Goal: Task Accomplishment & Management: Use online tool/utility

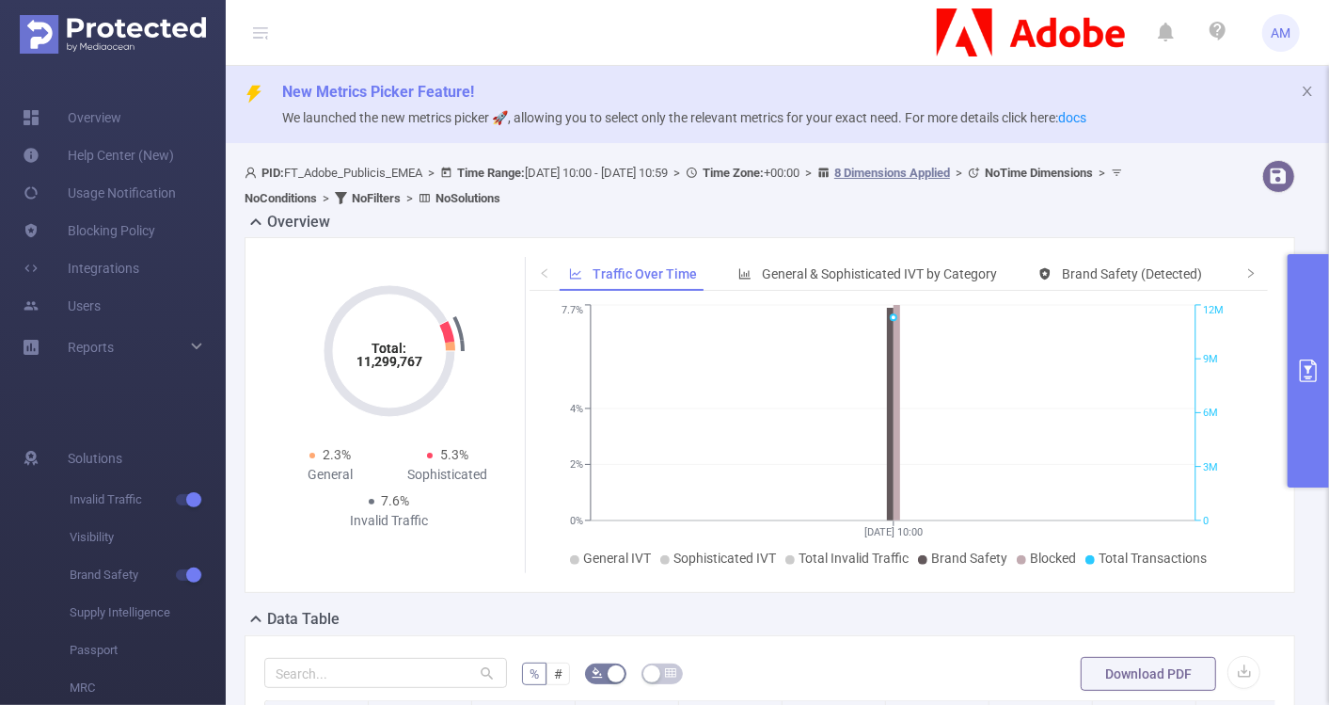
click at [1308, 342] on button "primary" at bounding box center [1308, 370] width 41 height 233
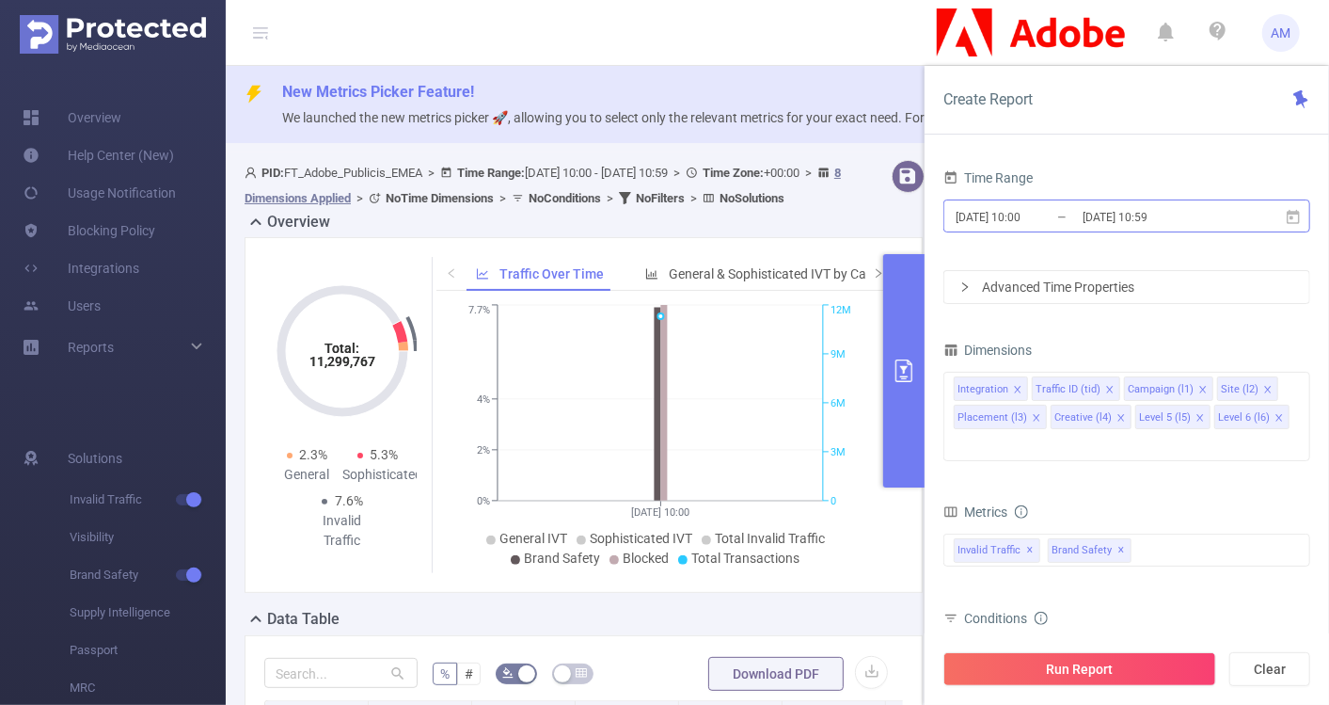
click at [1023, 220] on input "[DATE] 10:00" at bounding box center [1030, 216] width 152 height 25
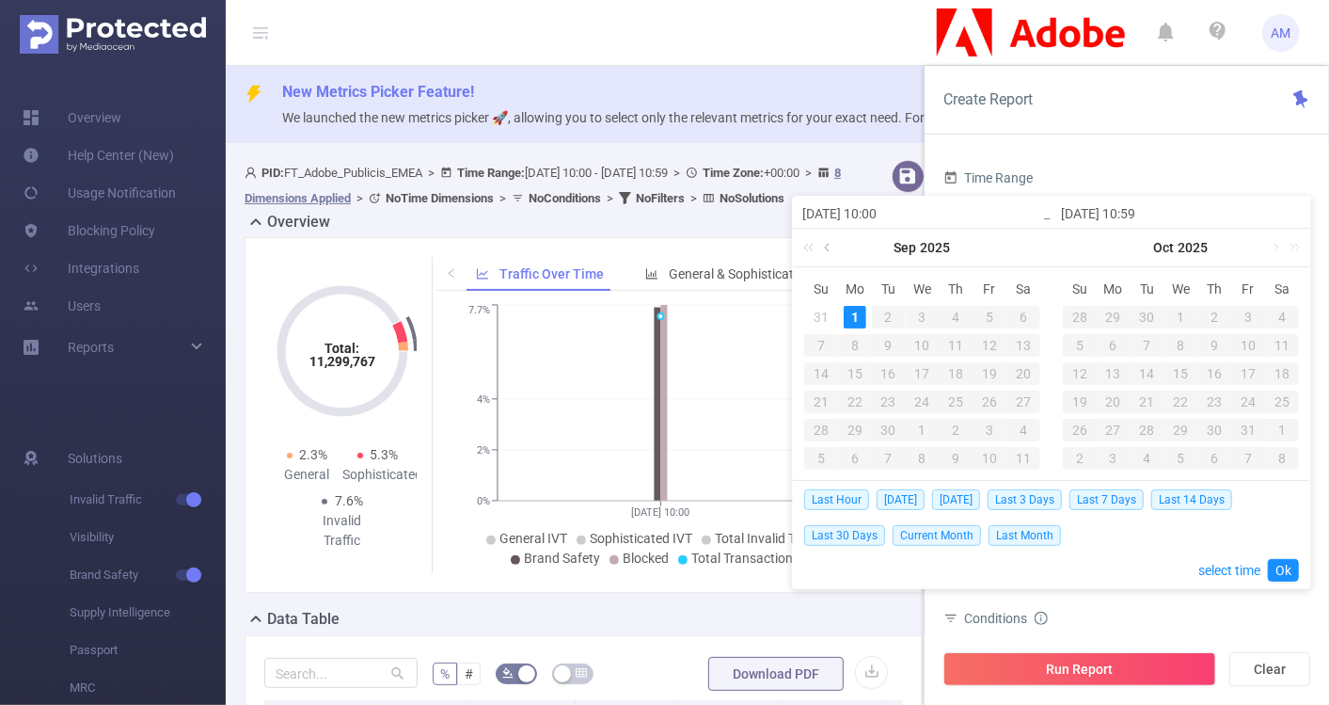
click at [831, 237] on link at bounding box center [828, 248] width 17 height 38
click at [824, 314] on div "1" at bounding box center [821, 317] width 23 height 23
click at [1014, 249] on link at bounding box center [1015, 248] width 17 height 38
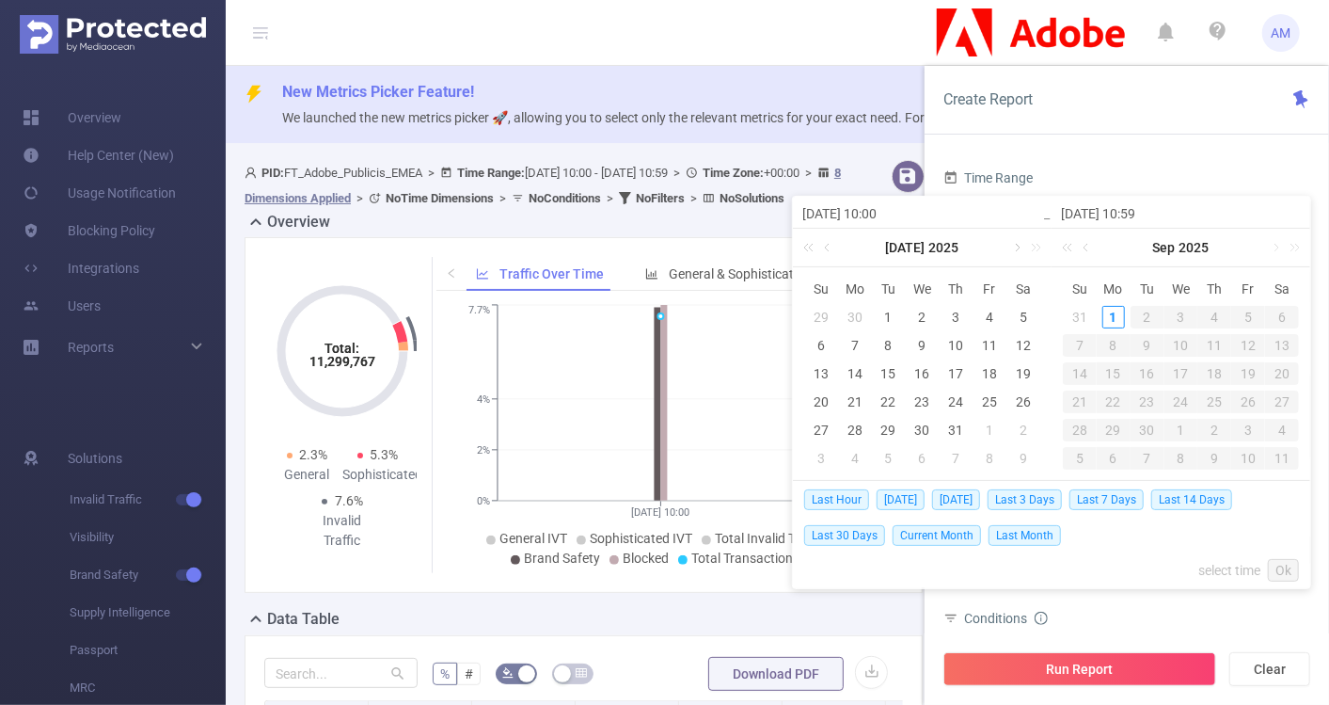
click at [1014, 249] on link at bounding box center [1015, 248] width 17 height 38
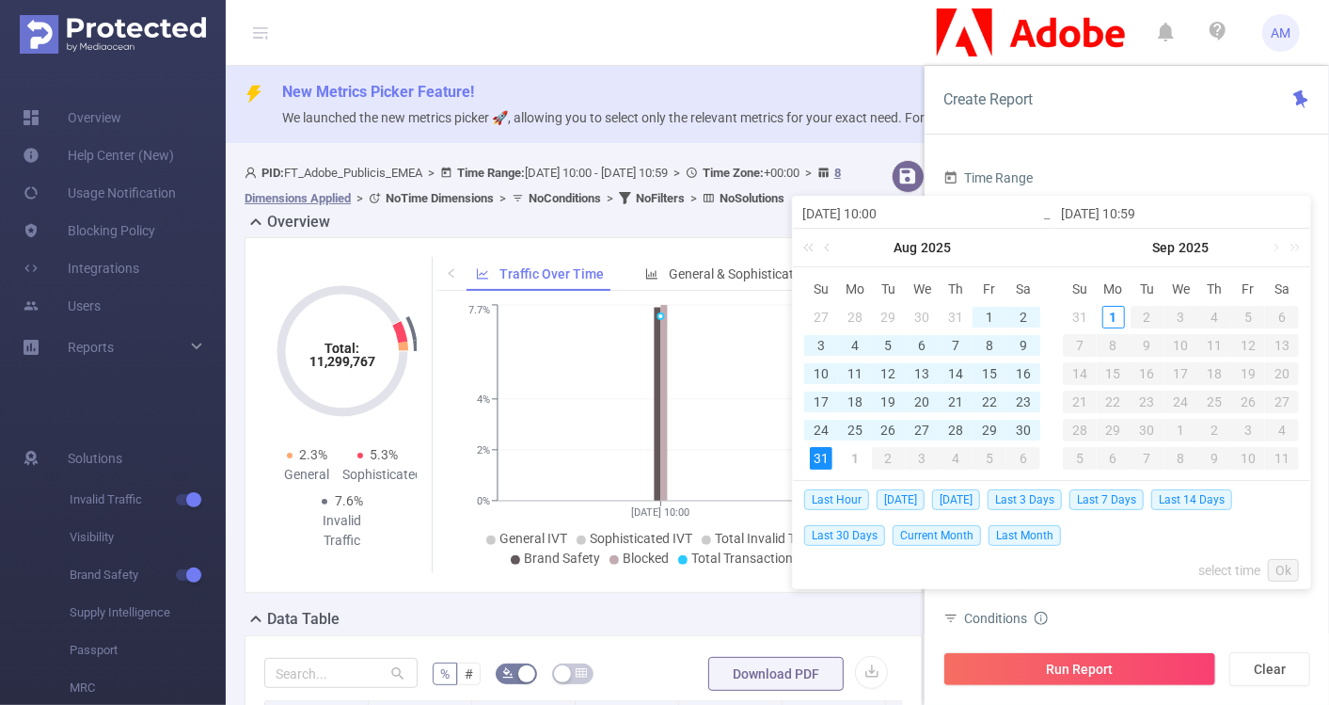
click at [819, 456] on div "31" at bounding box center [821, 458] width 23 height 23
type input "[DATE] 10:00"
type input "[DATE] 10:59"
type input "[DATE] 10:00"
type input "[DATE] 10:59"
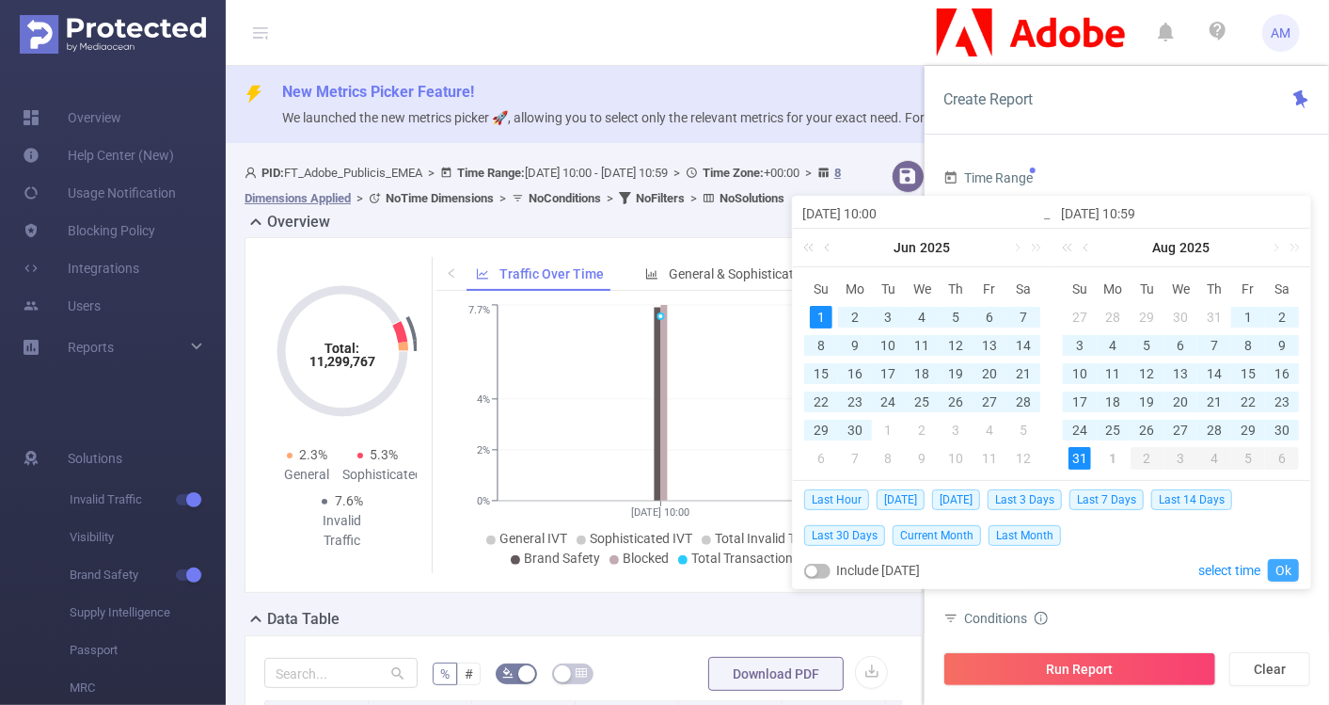
click at [1277, 565] on link "Ok" at bounding box center [1283, 570] width 31 height 23
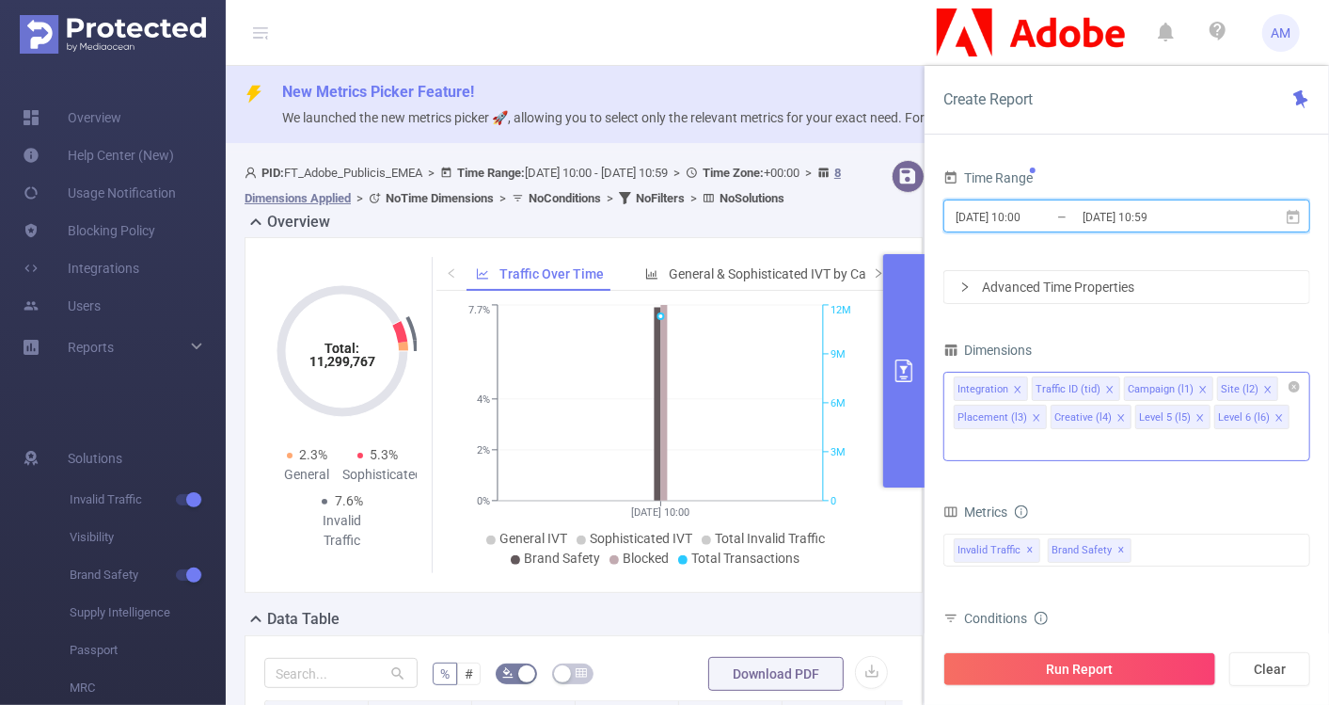
click at [1010, 385] on li "Integration" at bounding box center [991, 388] width 74 height 24
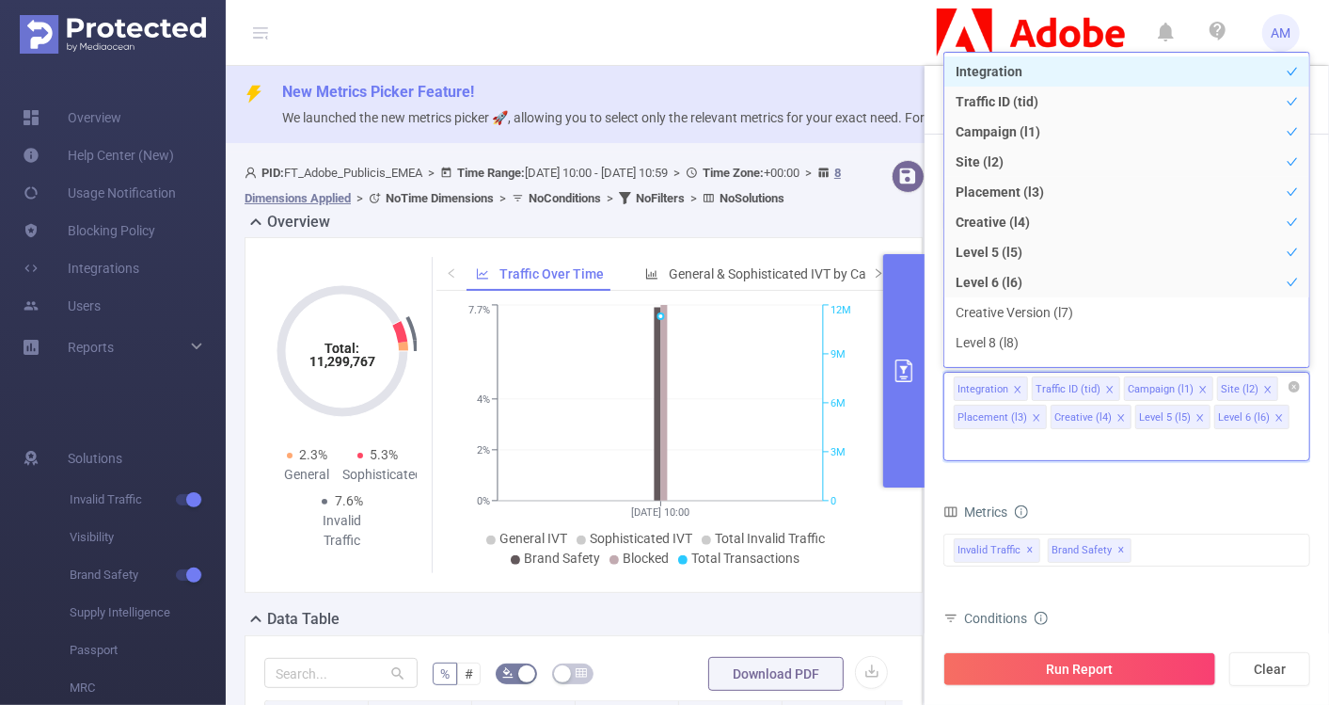
click at [1017, 387] on icon "icon: close" at bounding box center [1017, 389] width 9 height 9
click at [1031, 385] on icon "icon: close" at bounding box center [1031, 389] width 9 height 9
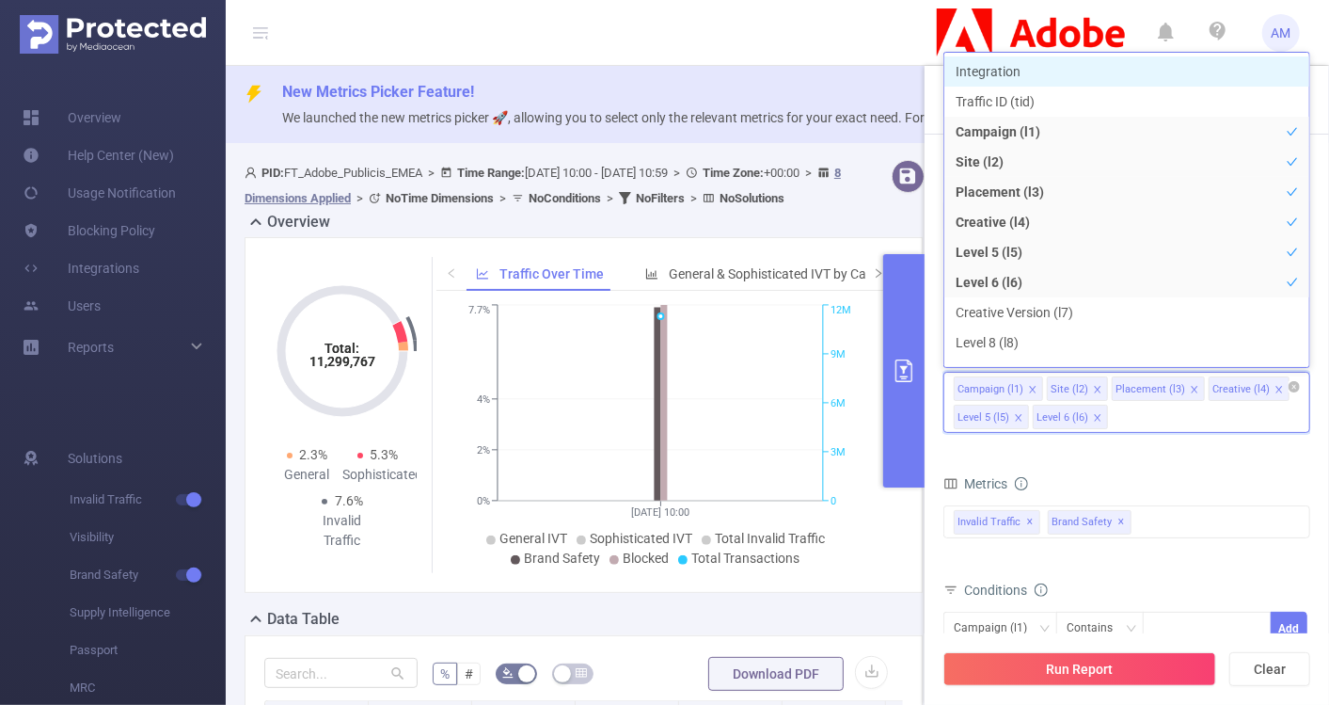
click at [1028, 385] on icon "icon: close" at bounding box center [1032, 389] width 9 height 9
click at [1097, 387] on icon "icon: close" at bounding box center [1101, 389] width 9 height 9
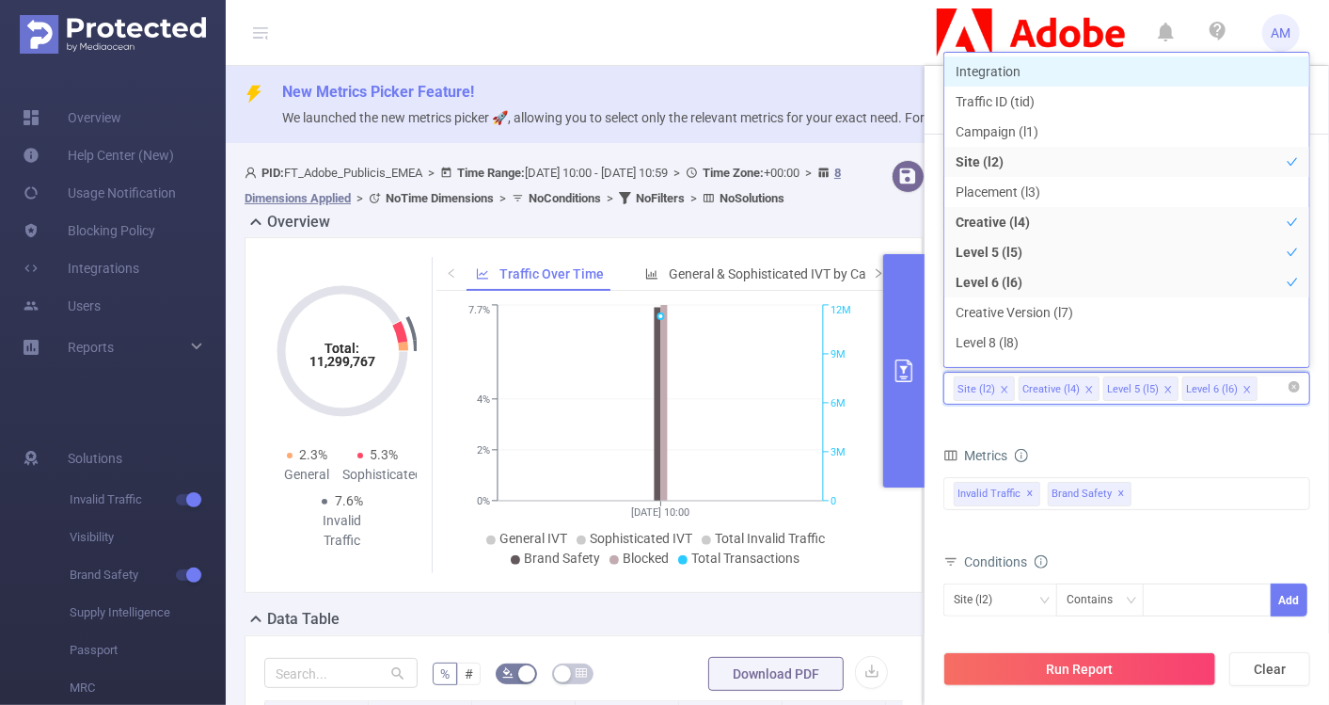
click at [1085, 387] on icon "icon: close" at bounding box center [1089, 389] width 9 height 9
click at [1080, 386] on icon "icon: close" at bounding box center [1083, 389] width 9 height 9
click at [1080, 387] on icon "icon: close" at bounding box center [1083, 389] width 9 height 9
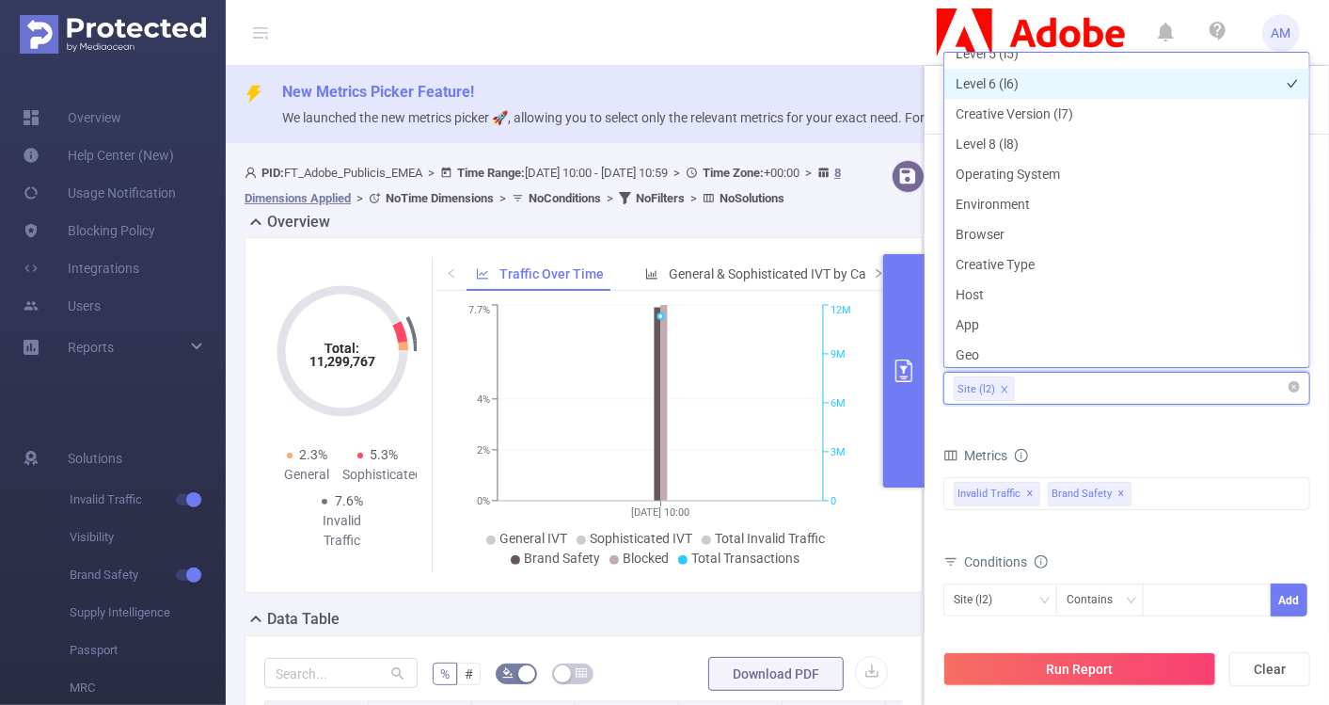
scroll to position [218, 0]
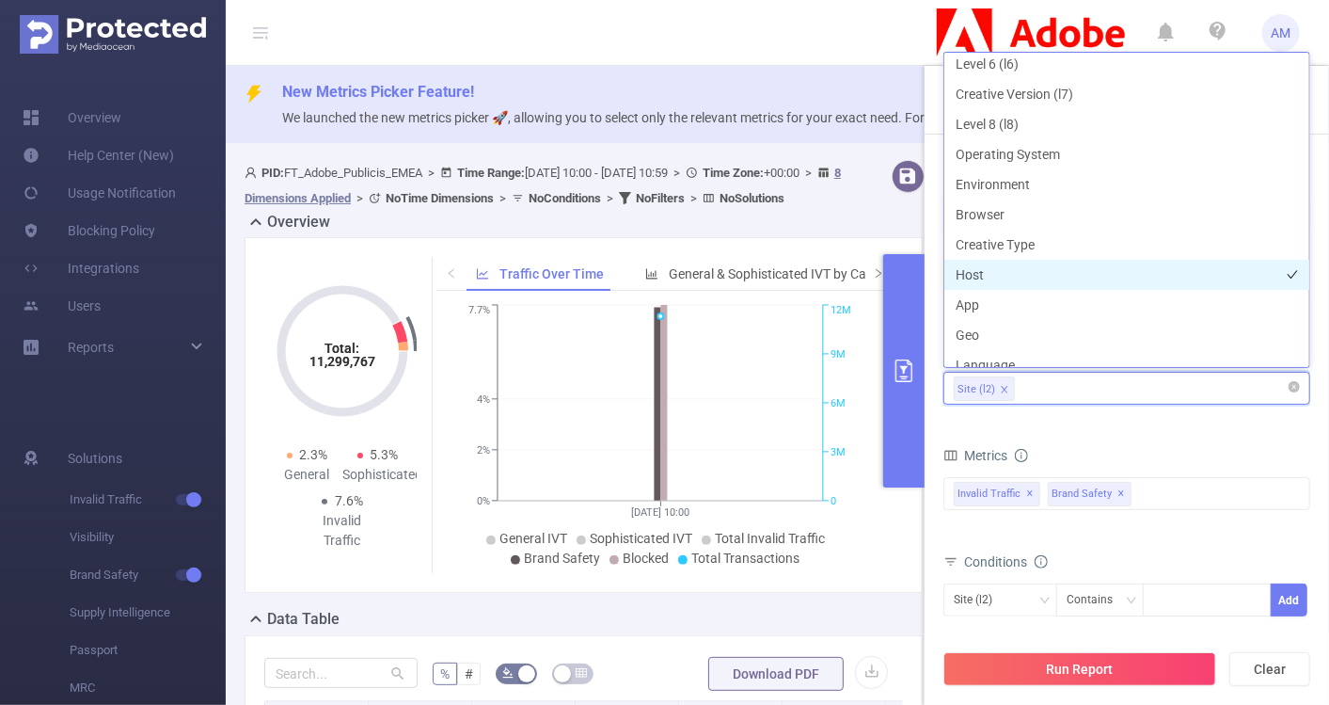
click at [1064, 271] on li "Host" at bounding box center [1126, 275] width 365 height 30
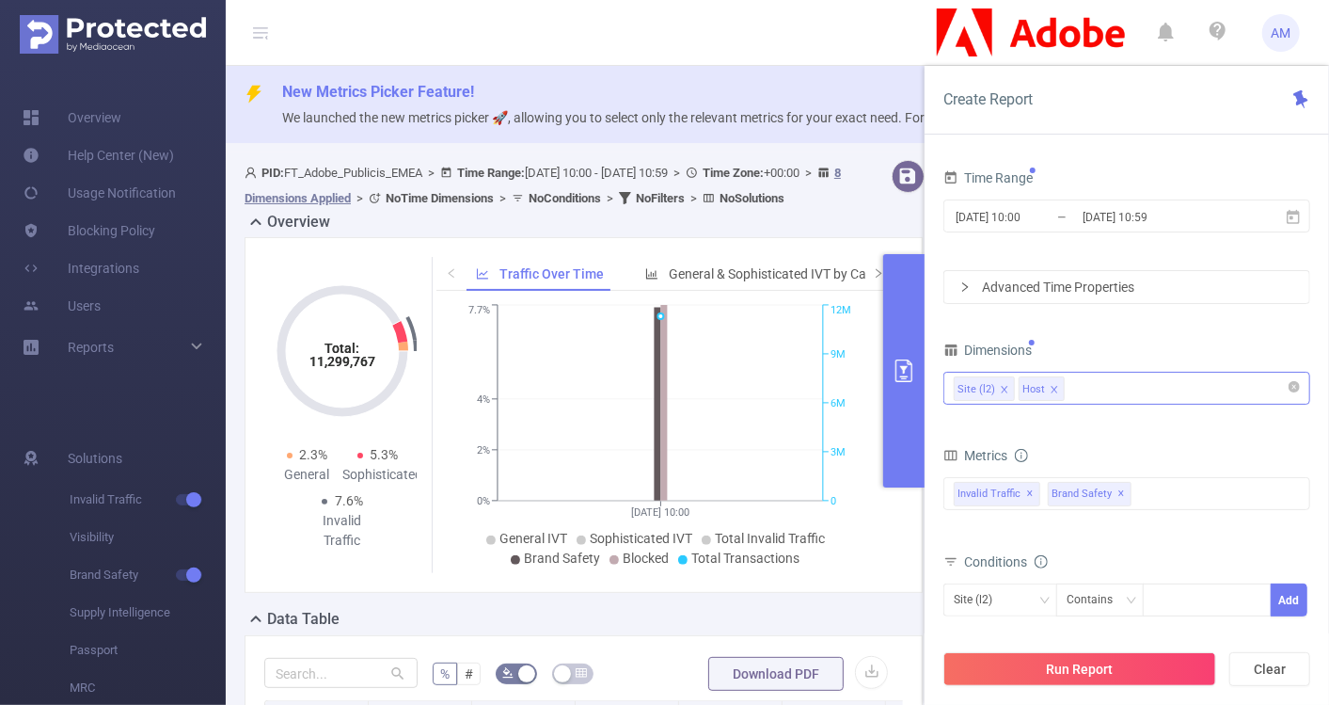
click at [1190, 422] on form "Dimensions Site (l2) Host Metrics Total General IVT Data Centers Disclosed Bots…" at bounding box center [1127, 546] width 367 height 419
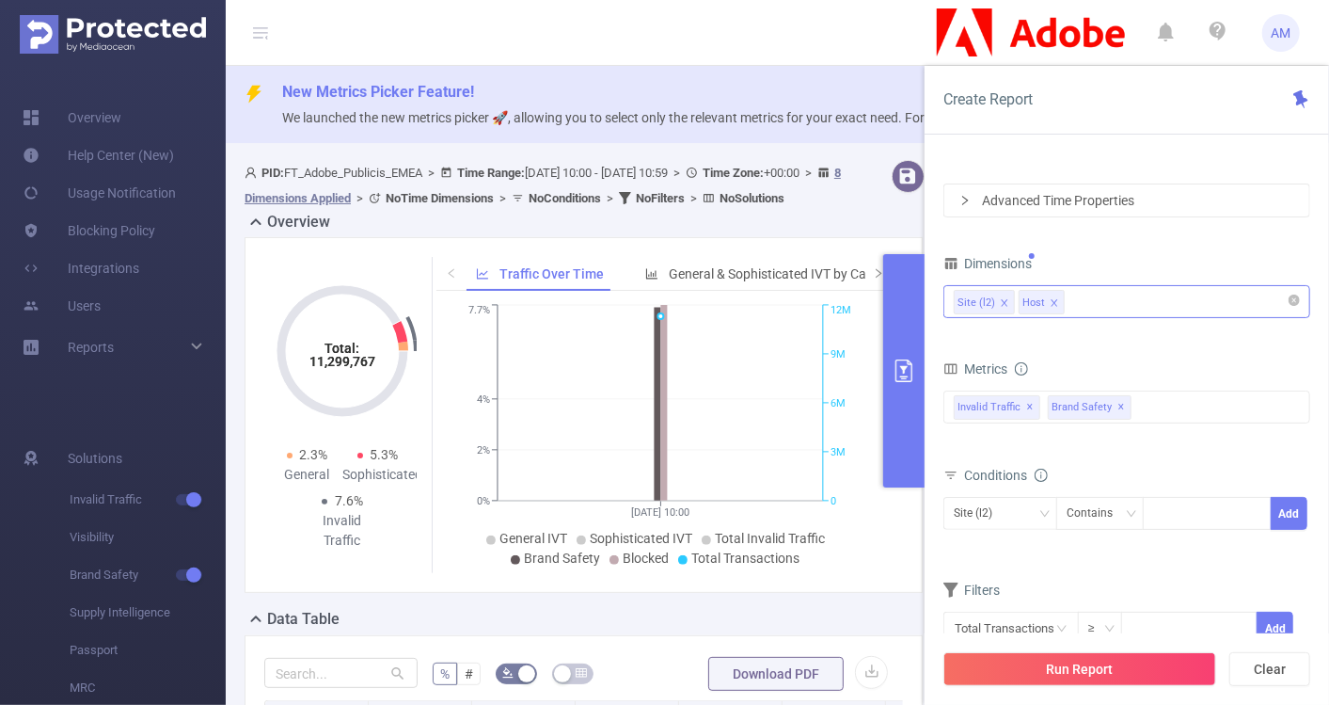
click at [1051, 299] on icon "icon: close" at bounding box center [1054, 302] width 7 height 7
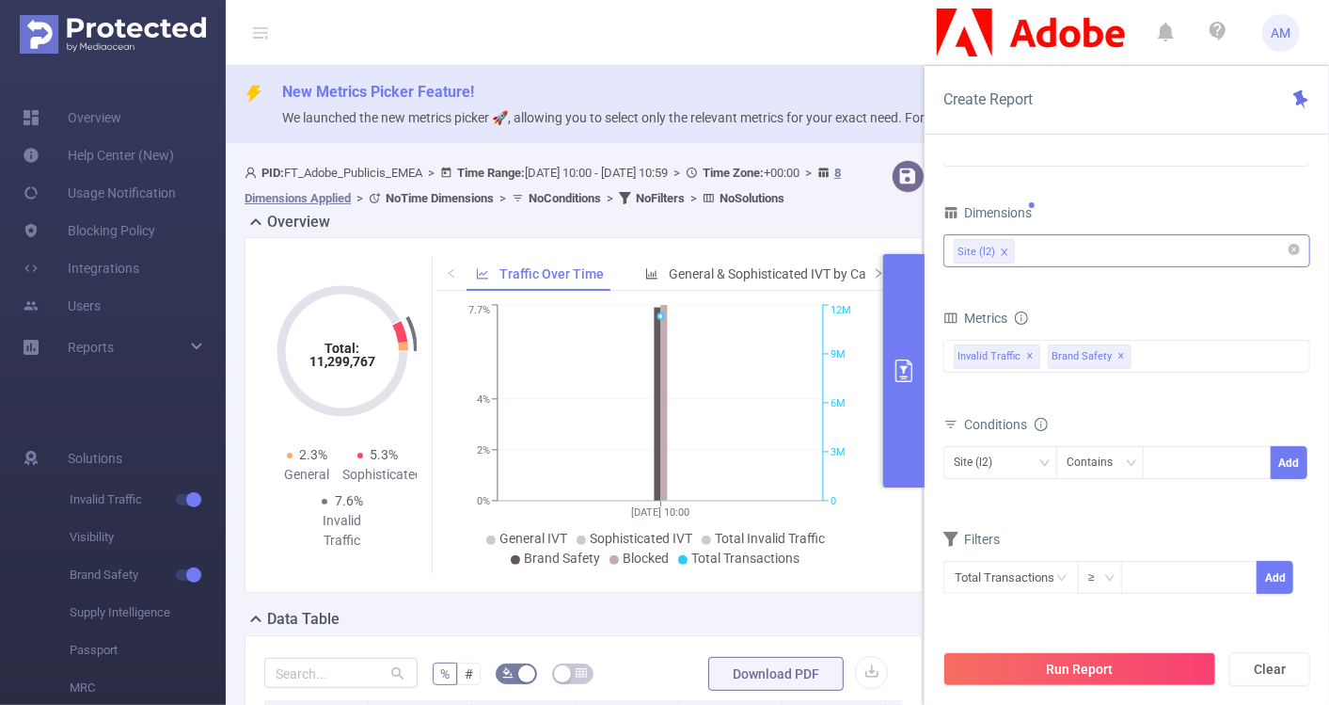
click at [1099, 249] on div "Site (l2)" at bounding box center [1127, 250] width 346 height 31
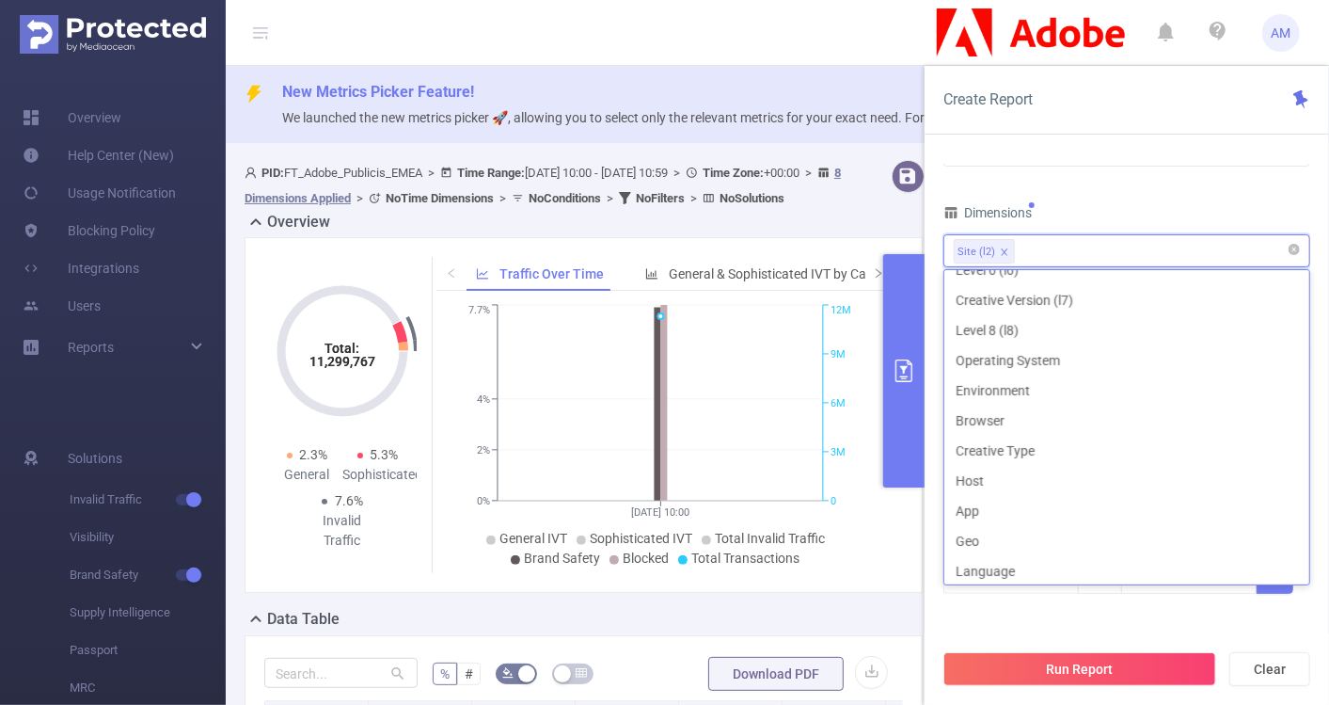
scroll to position [94, 0]
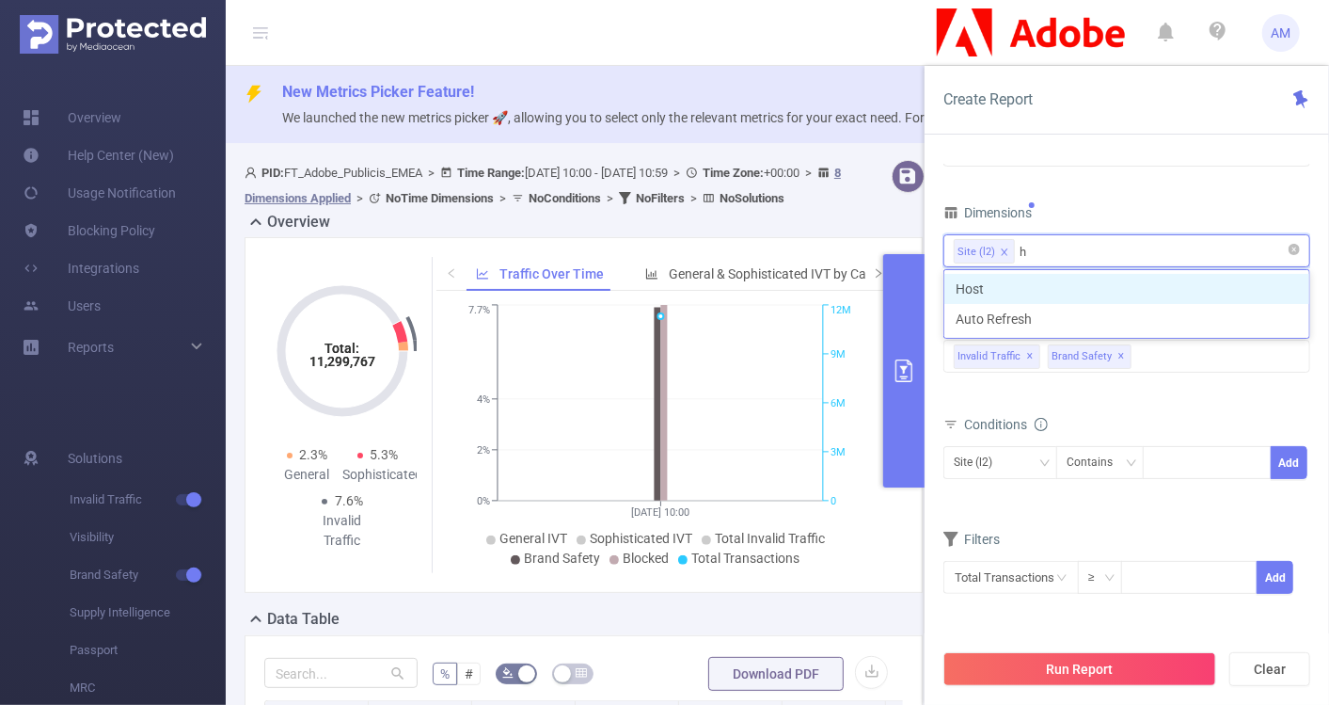
type input "ho"
click at [1102, 284] on li "Host" at bounding box center [1126, 289] width 365 height 30
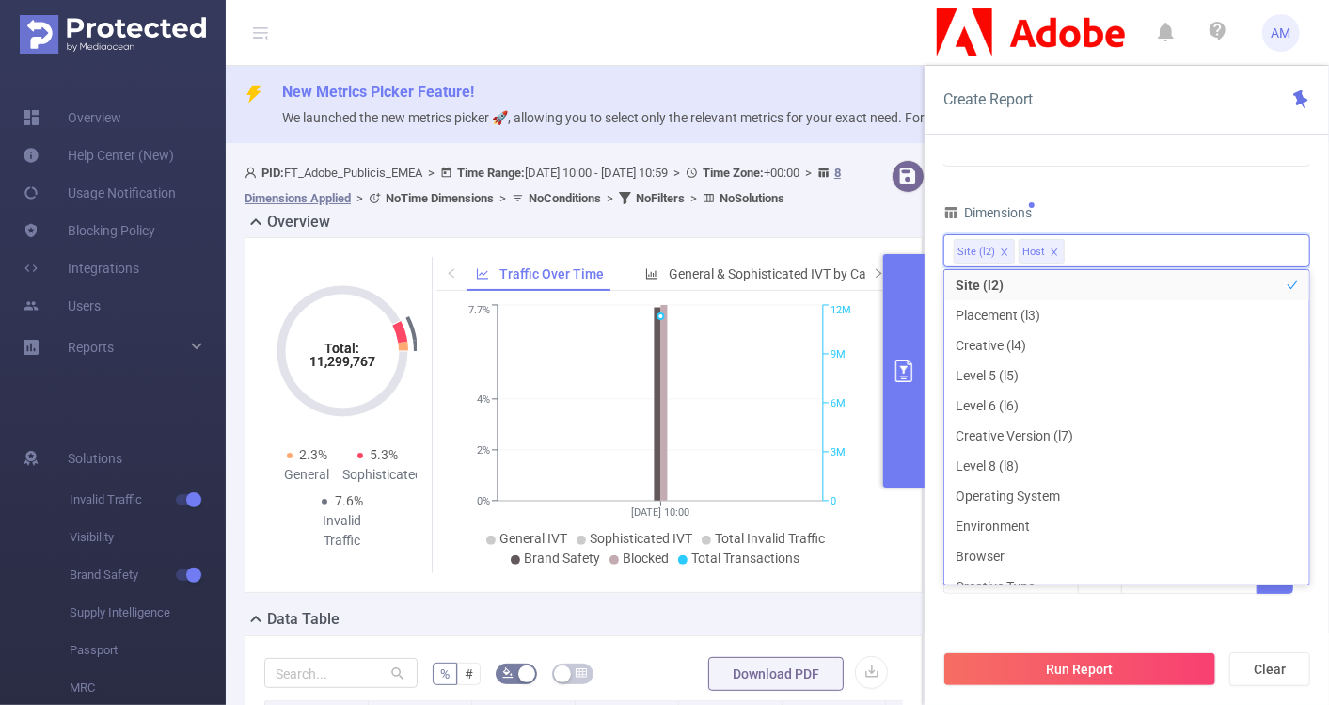
click at [1323, 278] on div "Time Range [DATE] 10:00 _ [DATE] 10:59 Advanced Time Properties Dimensions Site…" at bounding box center [1127, 442] width 404 height 592
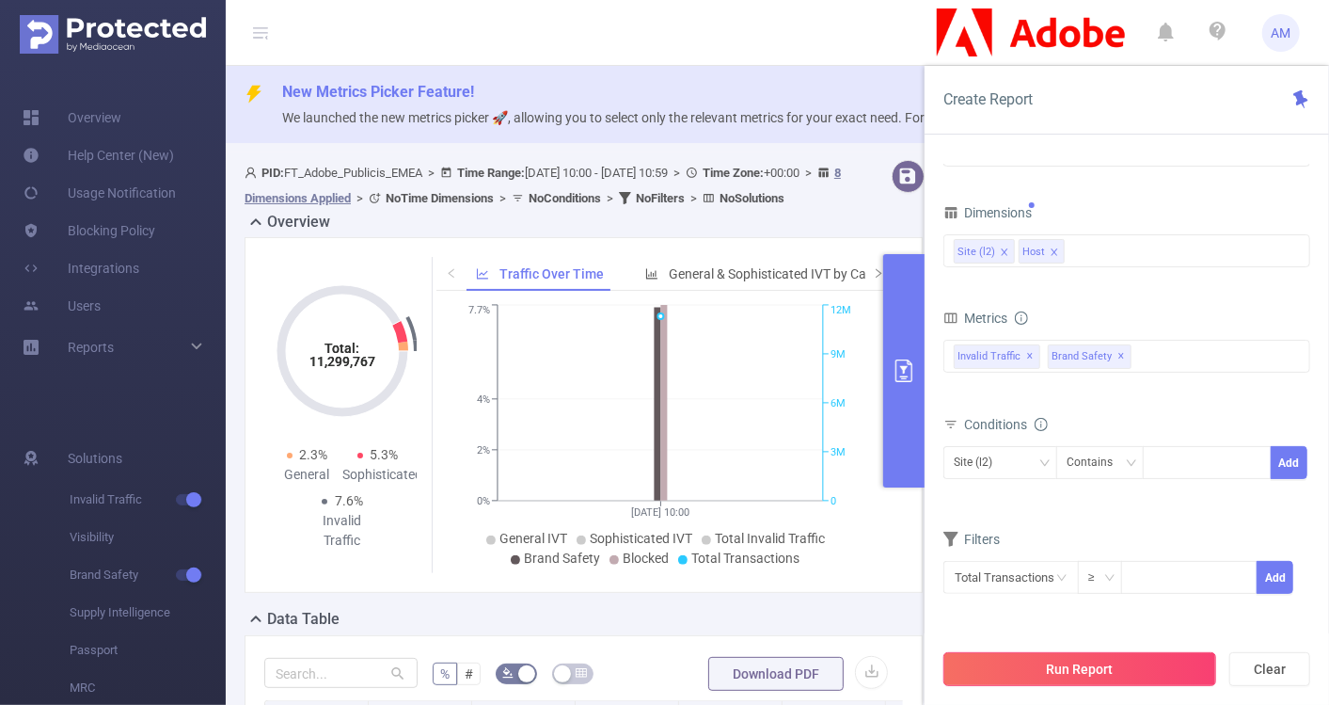
click at [1096, 664] on button "Run Report" at bounding box center [1080, 669] width 273 height 34
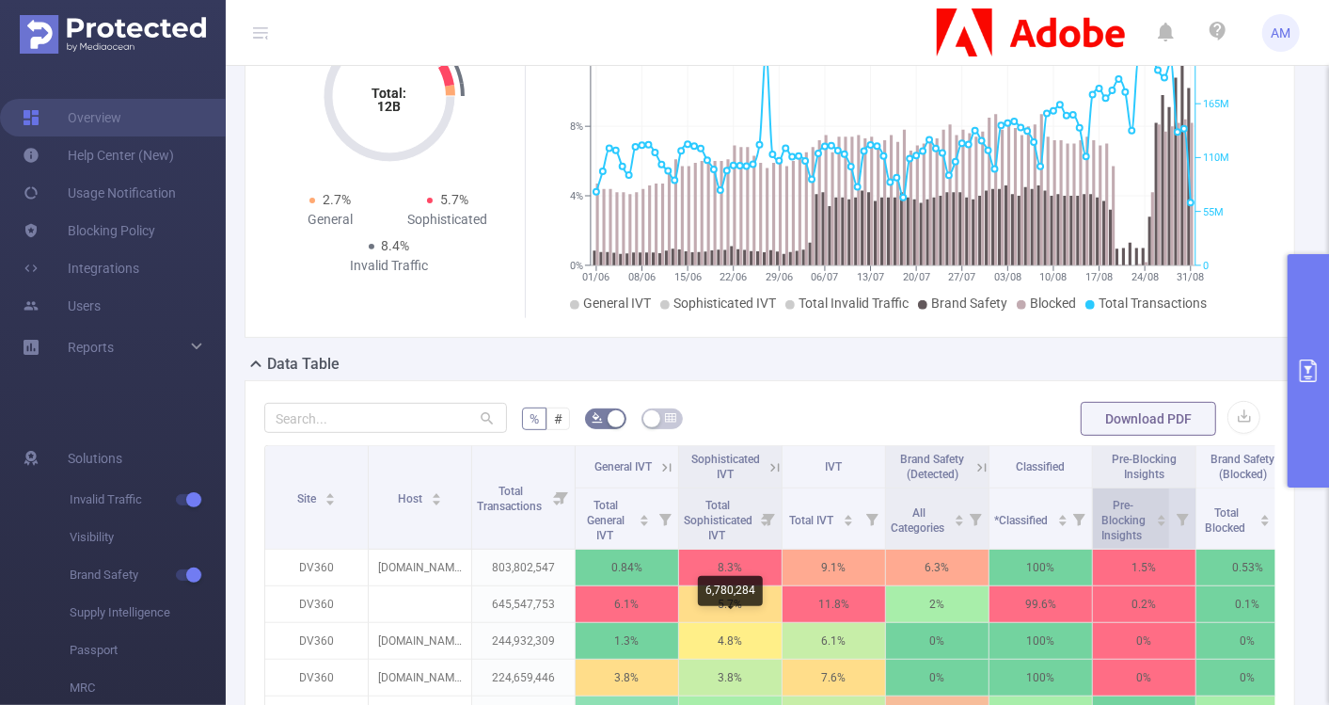
scroll to position [252, 0]
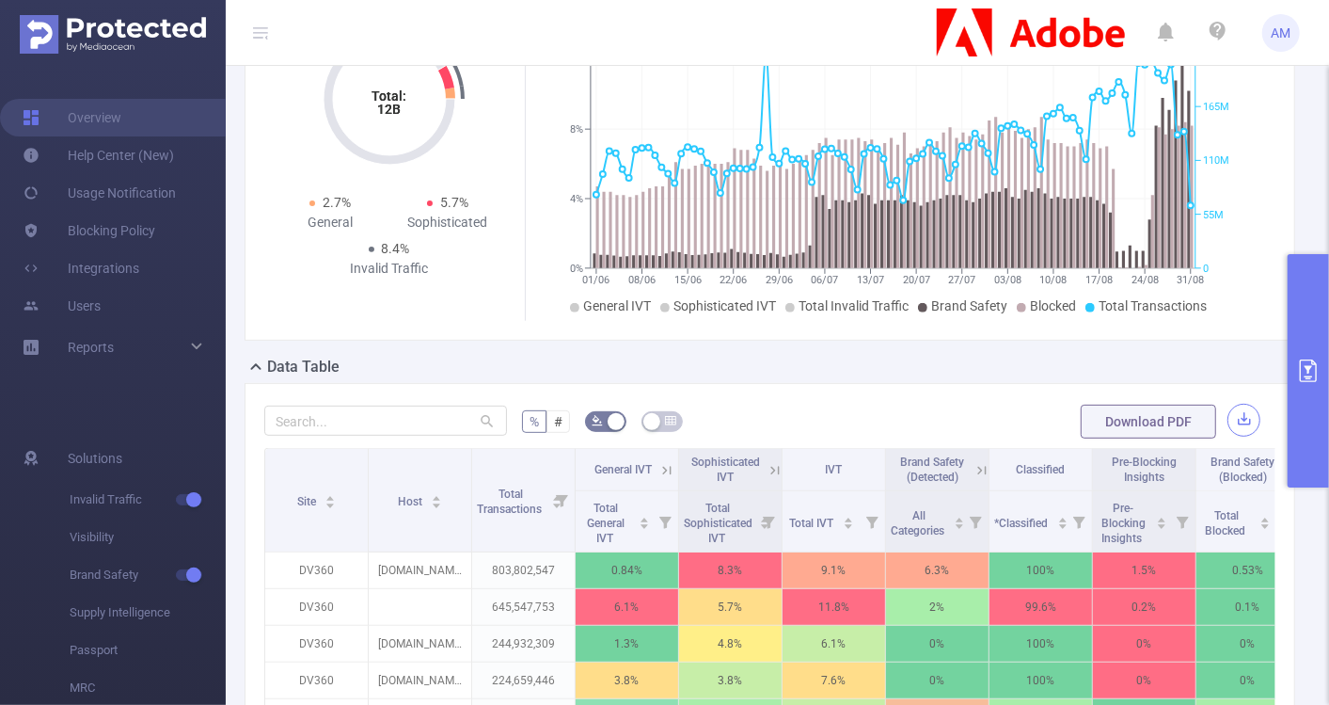
click at [1228, 416] on button "button" at bounding box center [1244, 420] width 33 height 33
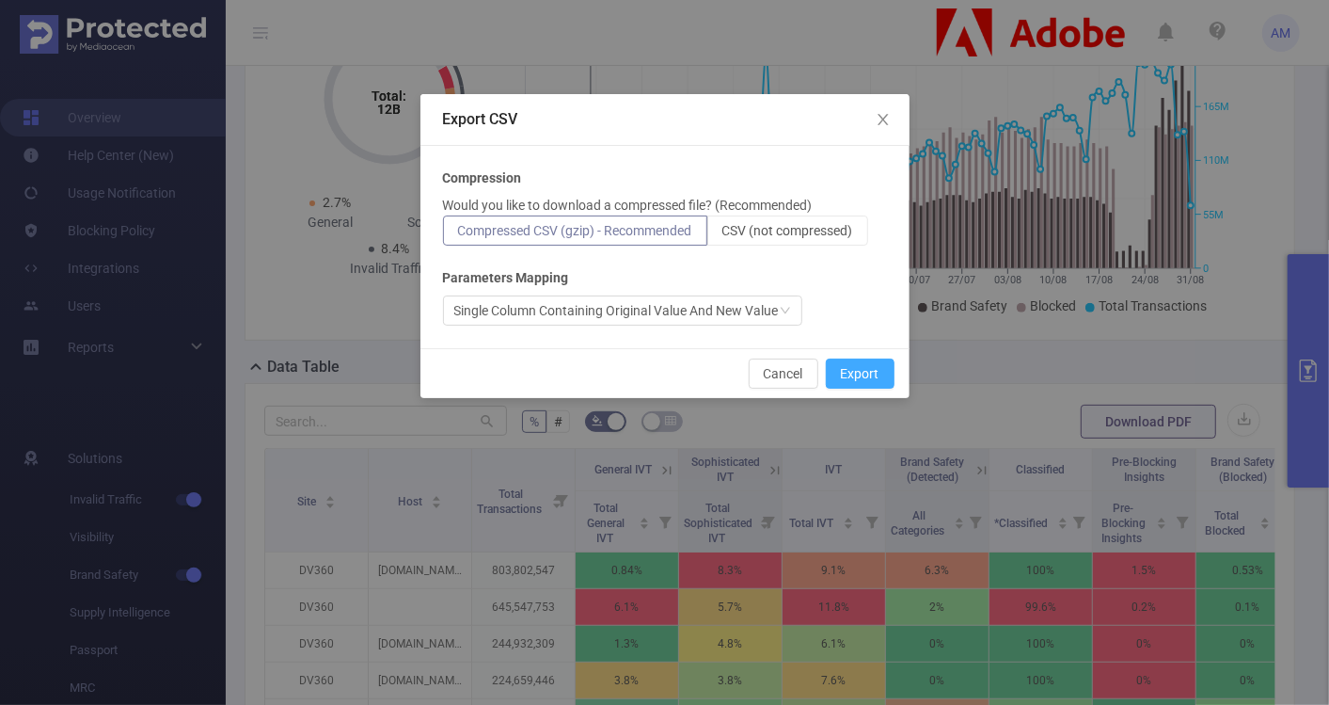
click at [875, 370] on button "Export" at bounding box center [860, 373] width 69 height 30
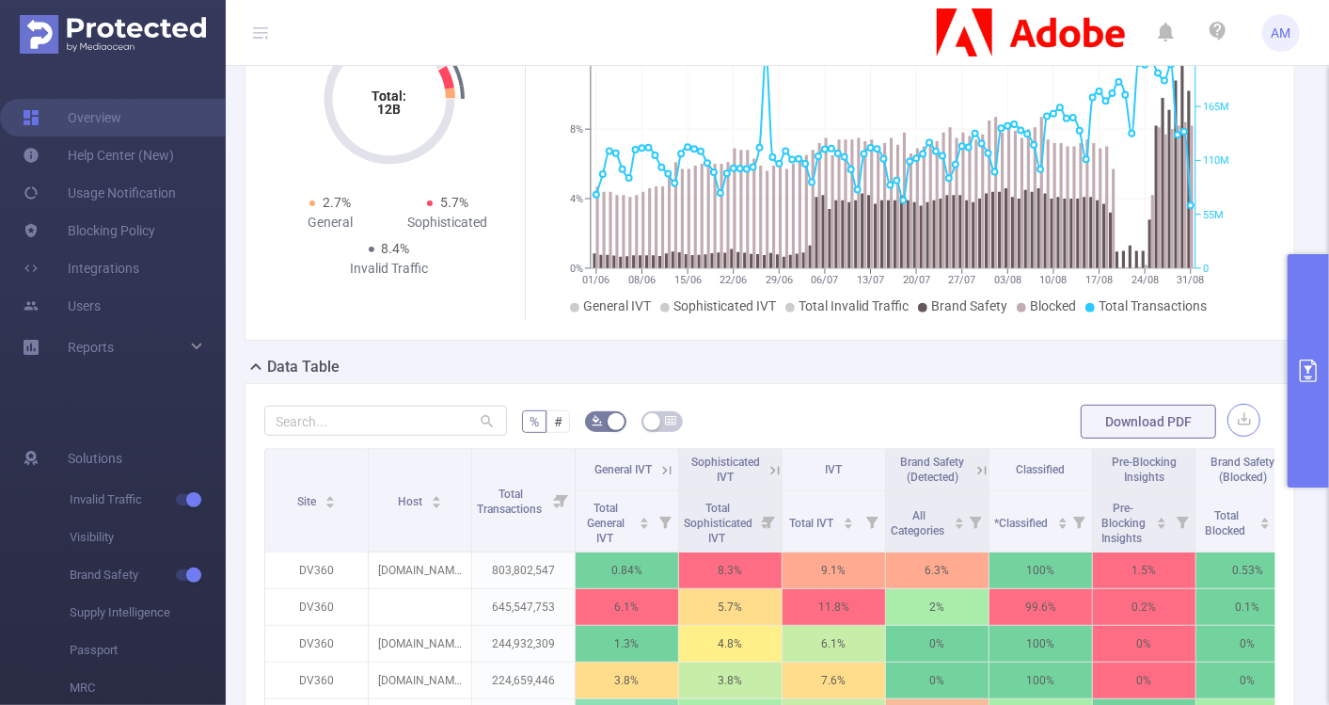
click at [1228, 404] on button "button" at bounding box center [1244, 420] width 33 height 33
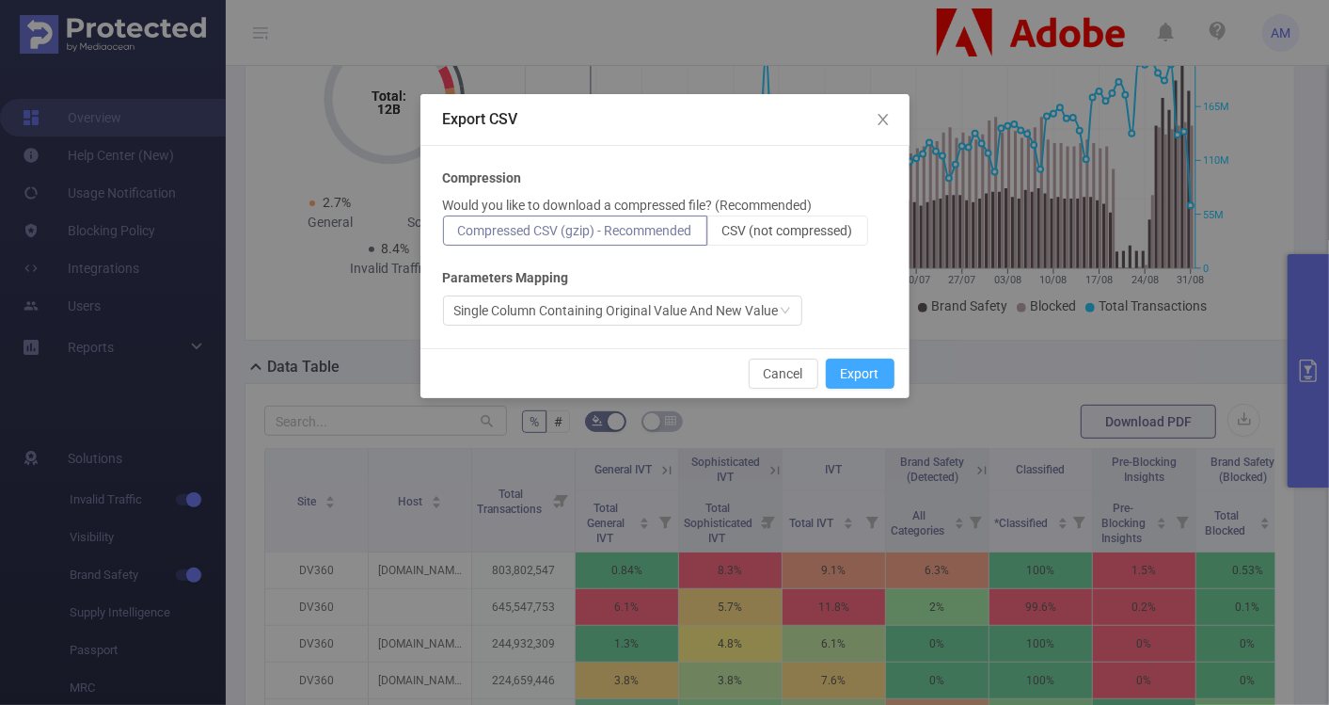
click at [847, 377] on button "Export" at bounding box center [860, 373] width 69 height 30
